Goal: Task Accomplishment & Management: Manage account settings

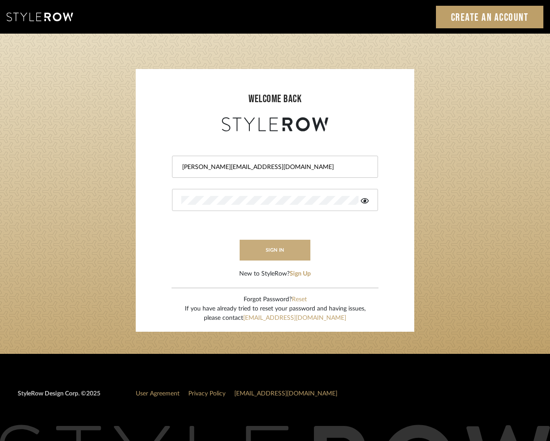
click at [282, 254] on button "sign in" at bounding box center [274, 249] width 71 height 21
click at [281, 249] on button "sign in" at bounding box center [274, 249] width 71 height 21
click at [365, 203] on icon at bounding box center [365, 200] width 8 height 5
click at [285, 249] on button "sign in" at bounding box center [274, 249] width 71 height 21
click at [285, 247] on button "sign in" at bounding box center [274, 249] width 71 height 21
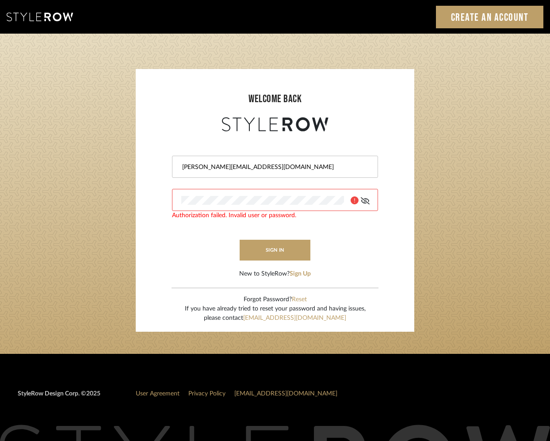
click at [203, 167] on input "[PERSON_NAME][EMAIL_ADDRESS][DOMAIN_NAME]" at bounding box center [273, 167] width 185 height 9
drag, startPoint x: 202, startPoint y: 167, endPoint x: 148, endPoint y: 166, distance: 54.8
click at [148, 166] on form "[PERSON_NAME][EMAIL_ADDRESS][DOMAIN_NAME] Authorization failed. Invalid user or…" at bounding box center [274, 205] width 261 height 145
click at [281, 266] on form "[EMAIL_ADDRESS][DOMAIN_NAME] sign in New to StyleRow? Sign Up" at bounding box center [274, 205] width 261 height 145
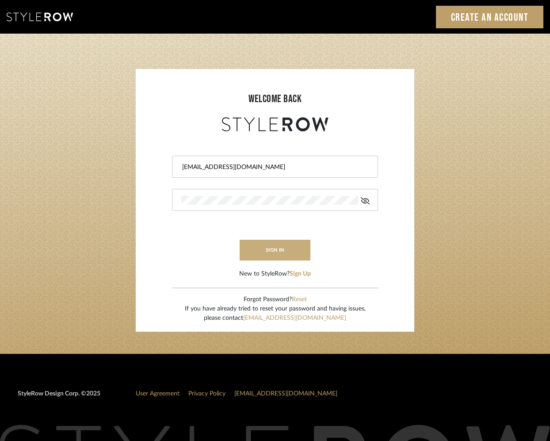
click at [281, 245] on button "sign in" at bounding box center [274, 249] width 71 height 21
click at [207, 167] on input "[EMAIL_ADDRESS][DOMAIN_NAME]" at bounding box center [273, 167] width 185 height 9
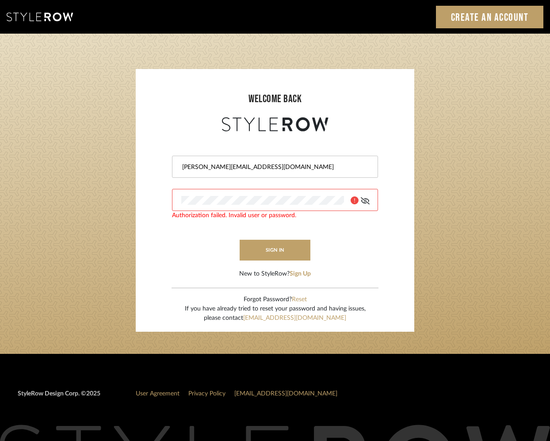
type input "[PERSON_NAME][EMAIL_ADDRESS][DOMAIN_NAME]"
click at [208, 166] on input "[PERSON_NAME][EMAIL_ADDRESS][DOMAIN_NAME]" at bounding box center [273, 167] width 185 height 9
click at [165, 200] on form "[PERSON_NAME][EMAIL_ADDRESS][DOMAIN_NAME] sign in New to StyleRow? Sign Up" at bounding box center [274, 205] width 261 height 145
click at [364, 201] on icon at bounding box center [365, 200] width 9 height 7
